Goal: Task Accomplishment & Management: Use online tool/utility

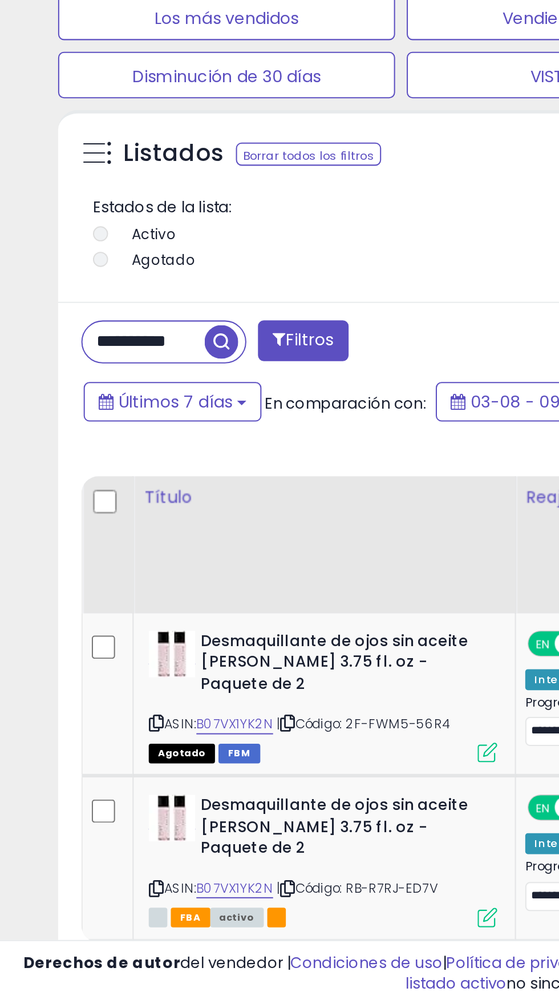
scroll to position [303, 0]
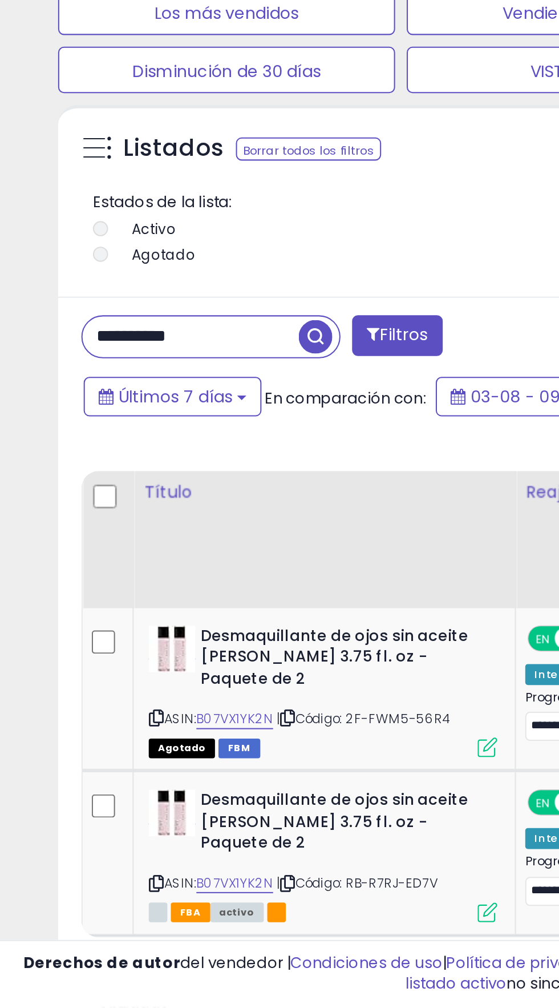
type input "**********"
click at [152, 682] on span "button" at bounding box center [155, 679] width 17 height 17
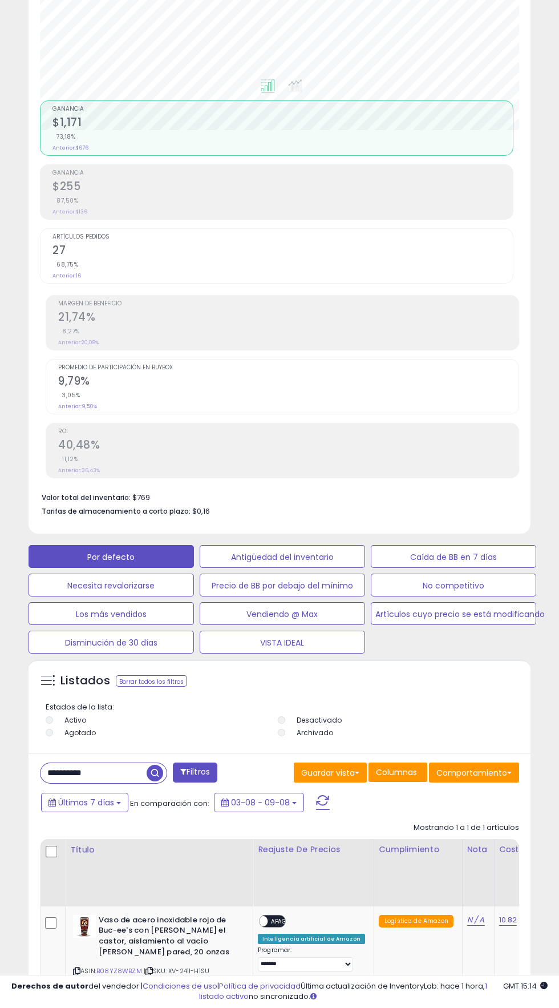
scroll to position [210, 0]
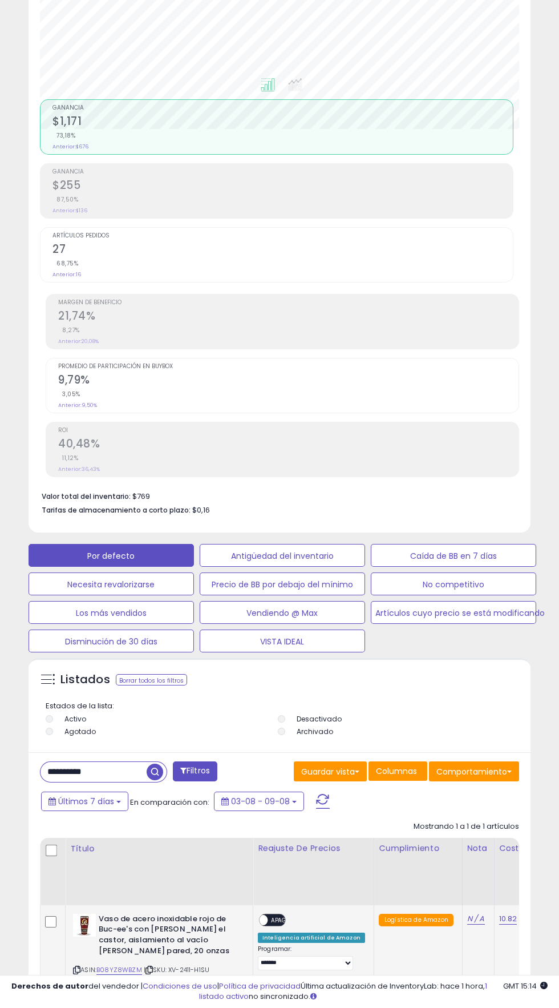
click at [268, 925] on div "EN APAGADO" at bounding box center [260, 920] width 27 height 10
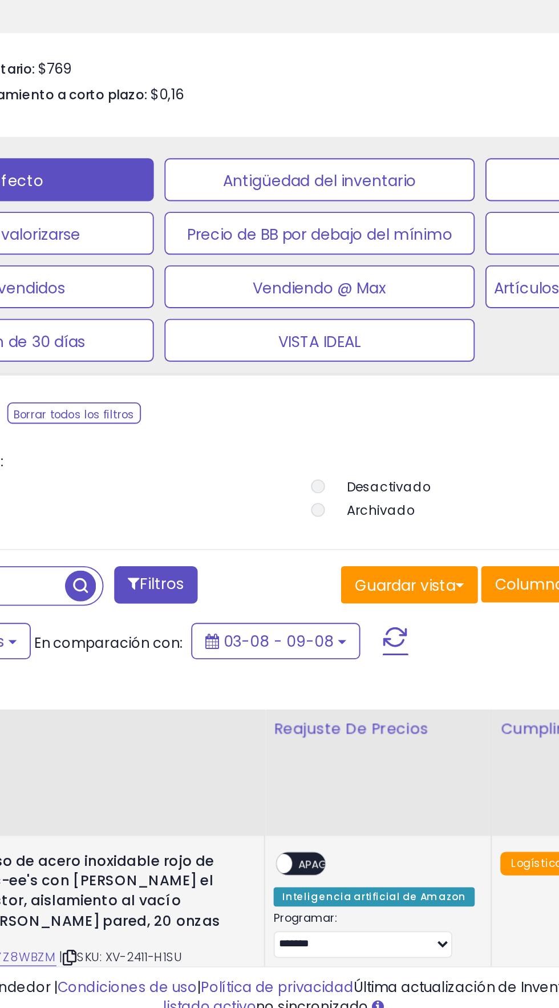
click at [282, 919] on font "APAGADO" at bounding box center [284, 920] width 27 height 8
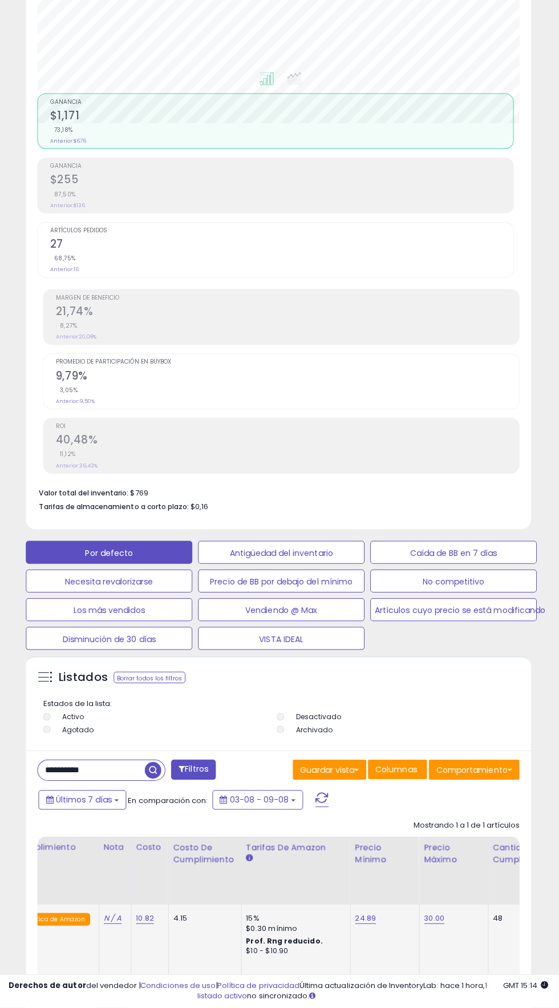
scroll to position [0, 361]
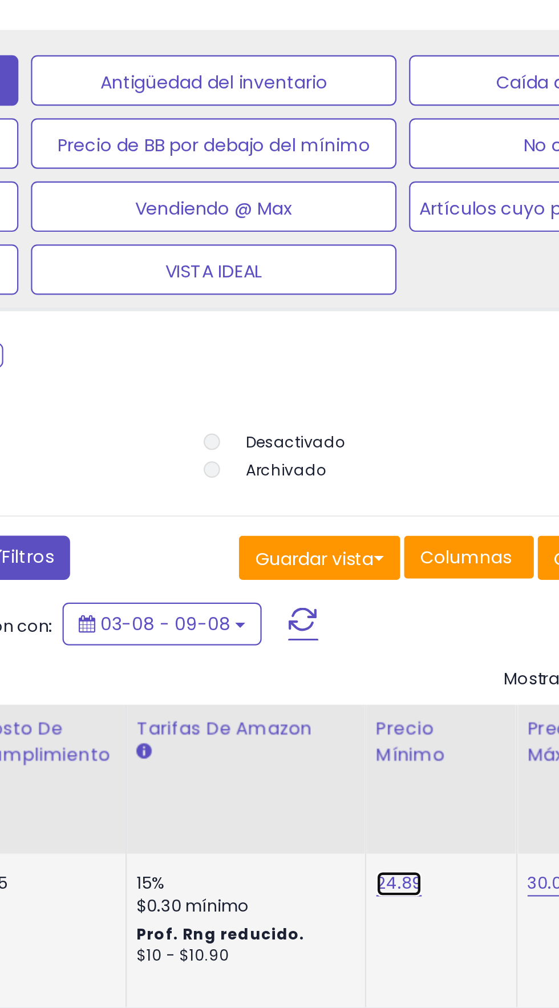
click at [359, 917] on font "24.89" at bounding box center [366, 918] width 21 height 11
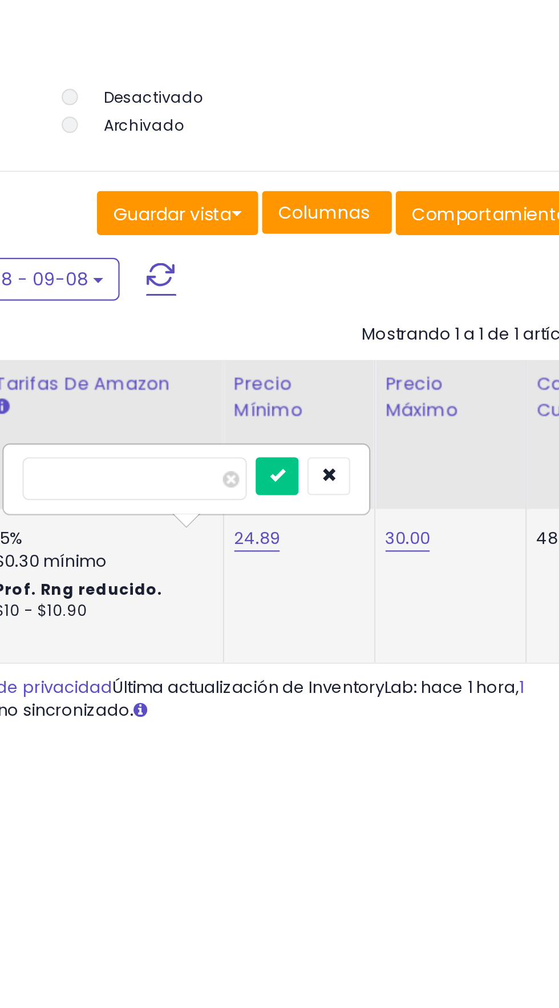
scroll to position [210, 0]
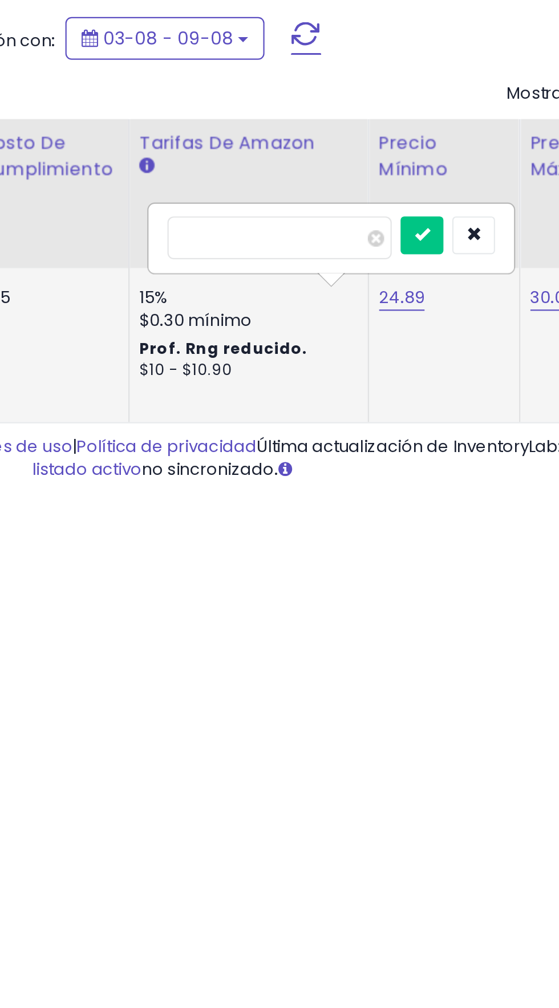
type input "*****"
click at [379, 891] on icon "submit" at bounding box center [375, 890] width 7 height 7
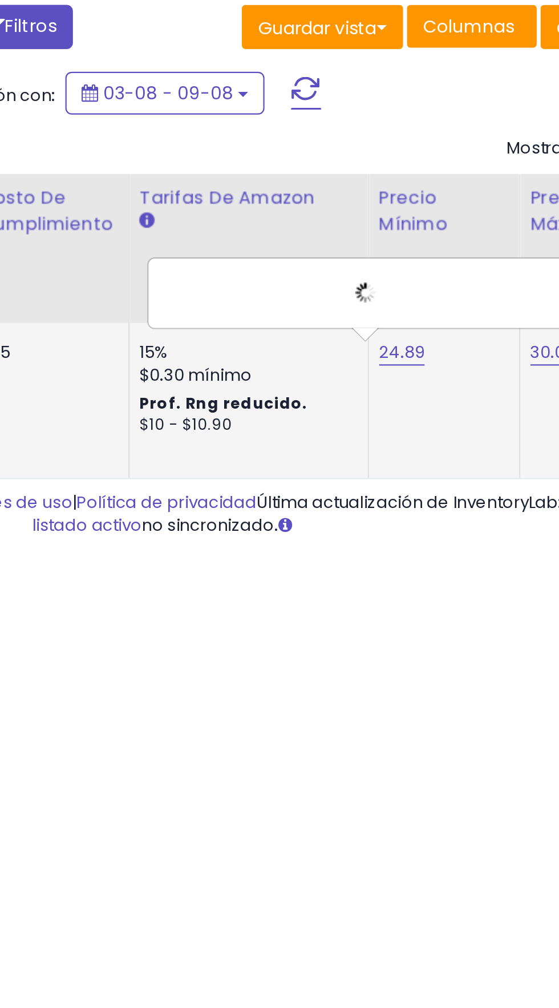
scroll to position [0, 0]
